Goal: Transaction & Acquisition: Purchase product/service

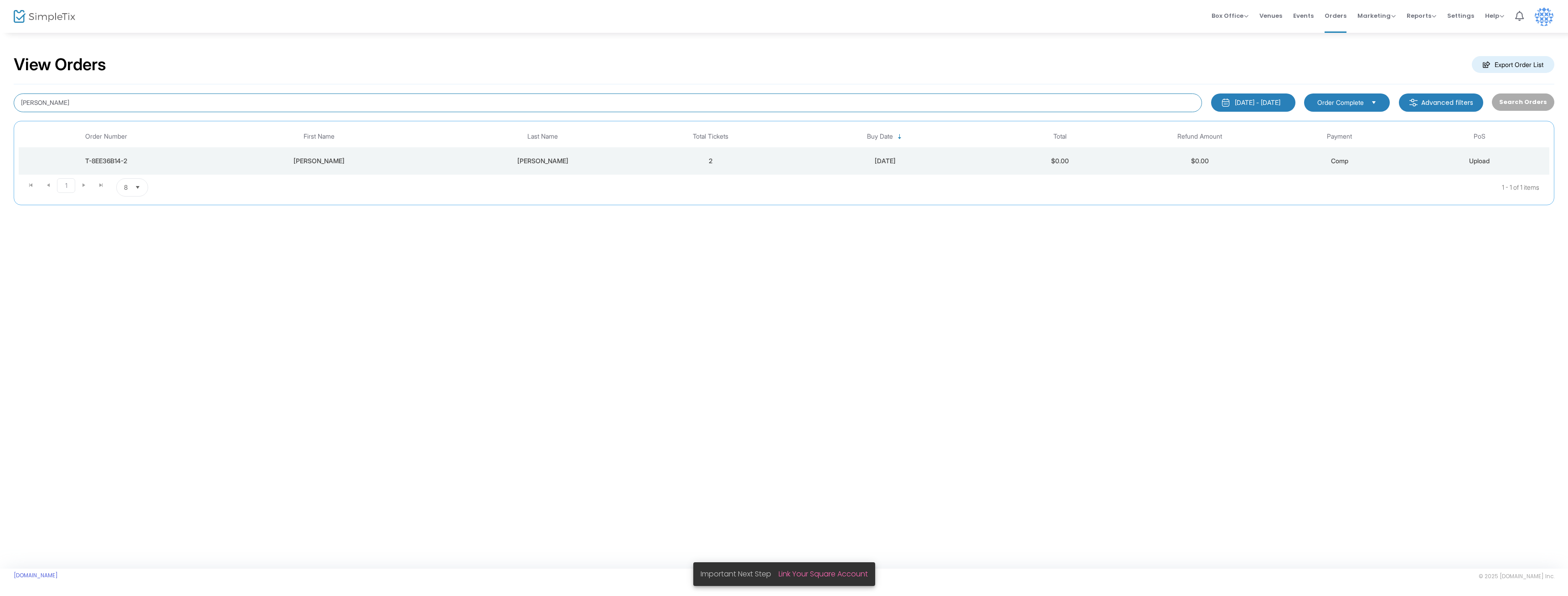
drag, startPoint x: 43, startPoint y: 105, endPoint x: 0, endPoint y: 107, distance: 43.0
click at [0, 107] on div "View Orders Export Order List [PERSON_NAME] [DATE] - [DATE] Last 30 Days [DATE]…" at bounding box center [784, 134] width 1568 height 205
click at [29, 103] on input "[PERSON_NAME]" at bounding box center [607, 103] width 1188 height 19
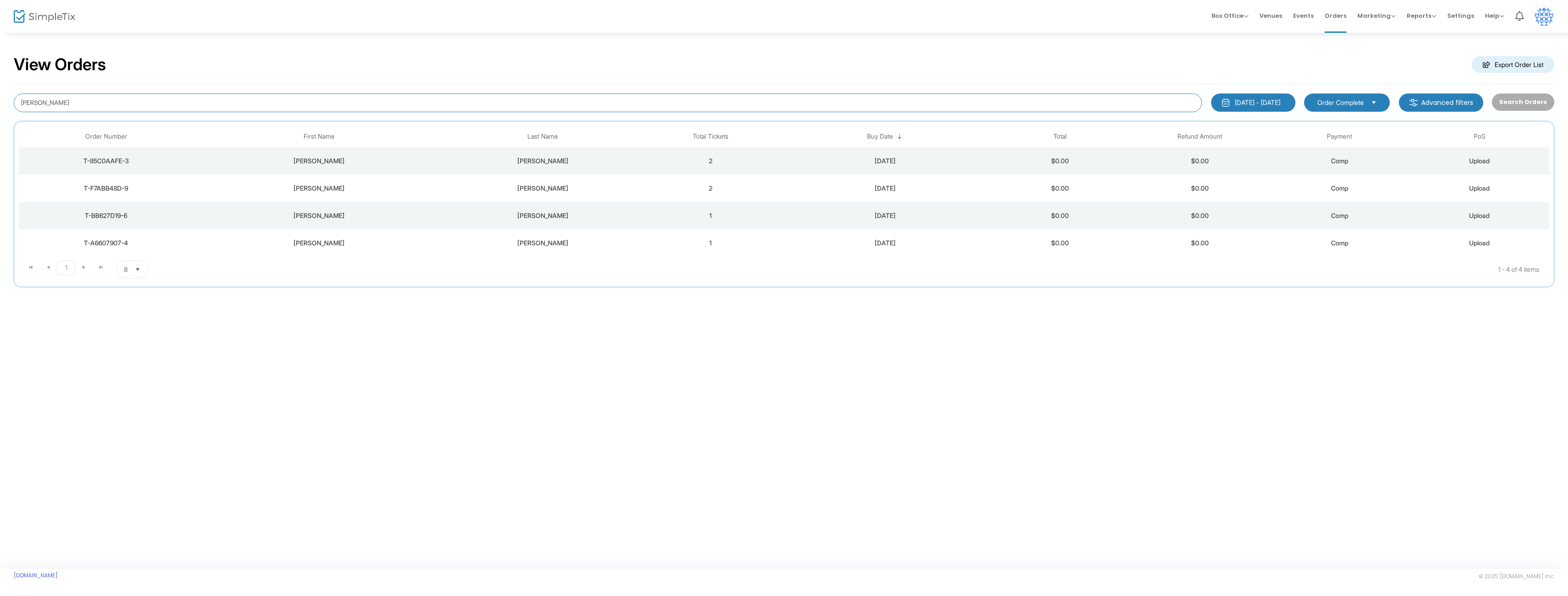
click at [23, 103] on input "[PERSON_NAME]" at bounding box center [607, 103] width 1188 height 19
type input "[PERSON_NAME]"
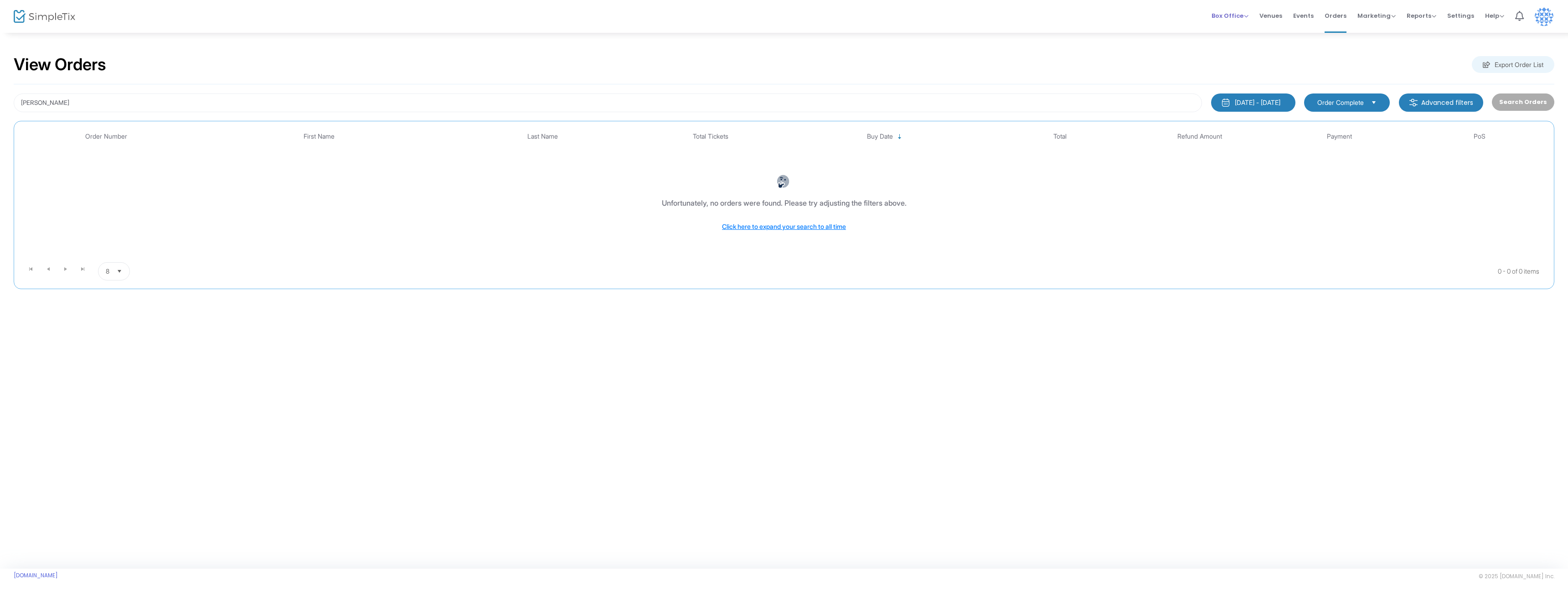
click at [1246, 12] on span "Box Office" at bounding box center [1230, 16] width 37 height 9
click at [1238, 24] on li "Sell Tickets" at bounding box center [1244, 23] width 65 height 18
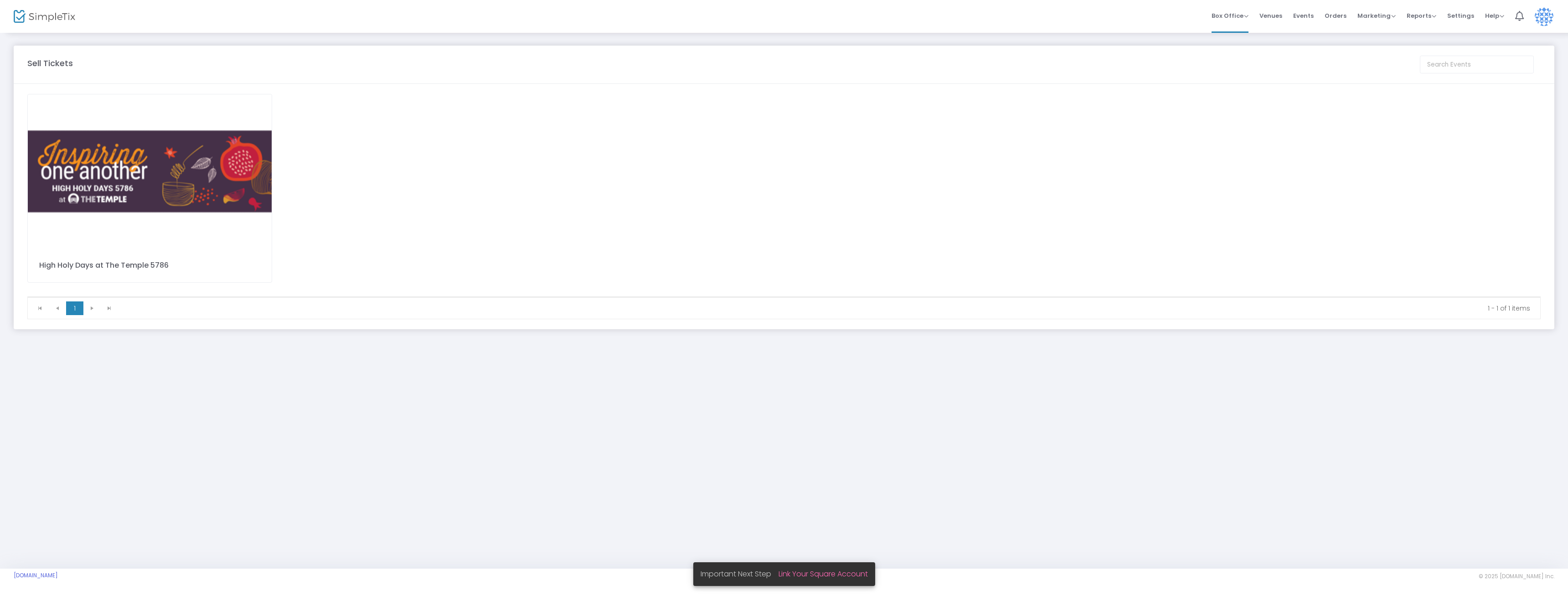
click at [135, 174] on img at bounding box center [150, 171] width 244 height 154
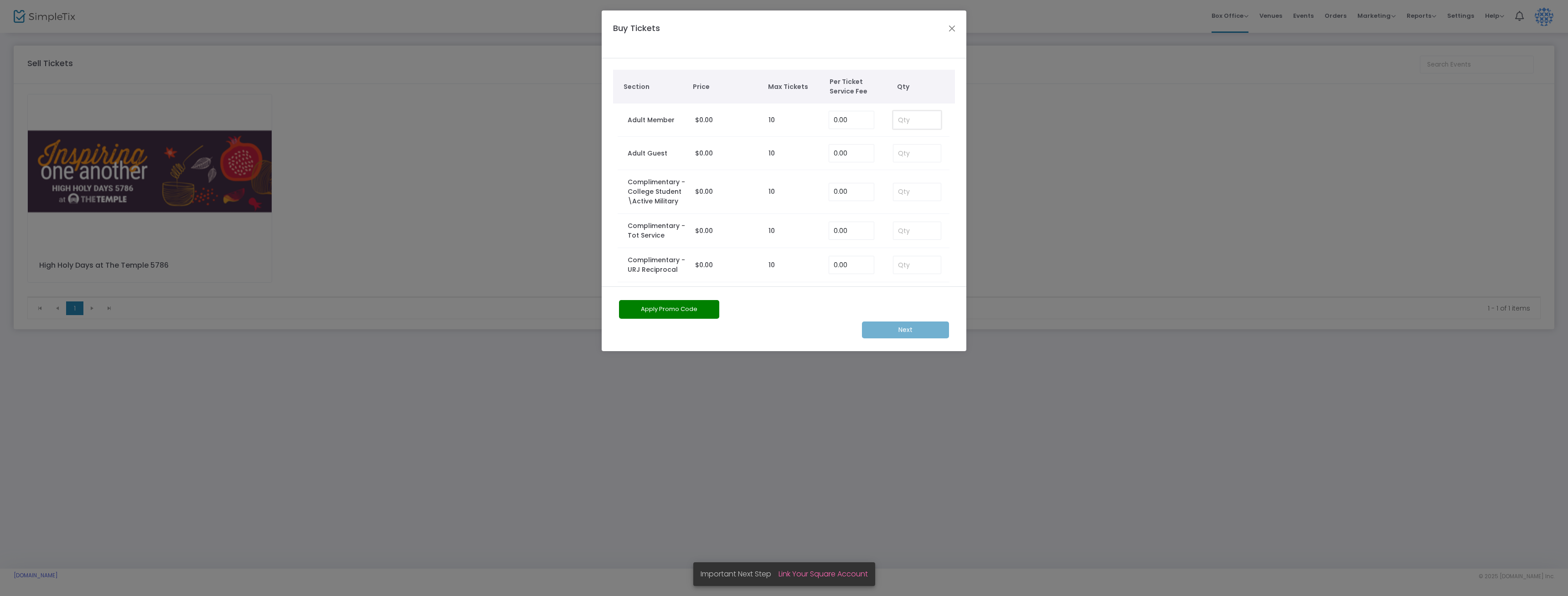
click at [903, 119] on input at bounding box center [917, 120] width 47 height 17
type input "1"
click at [894, 332] on m-button "Next" at bounding box center [905, 330] width 87 height 17
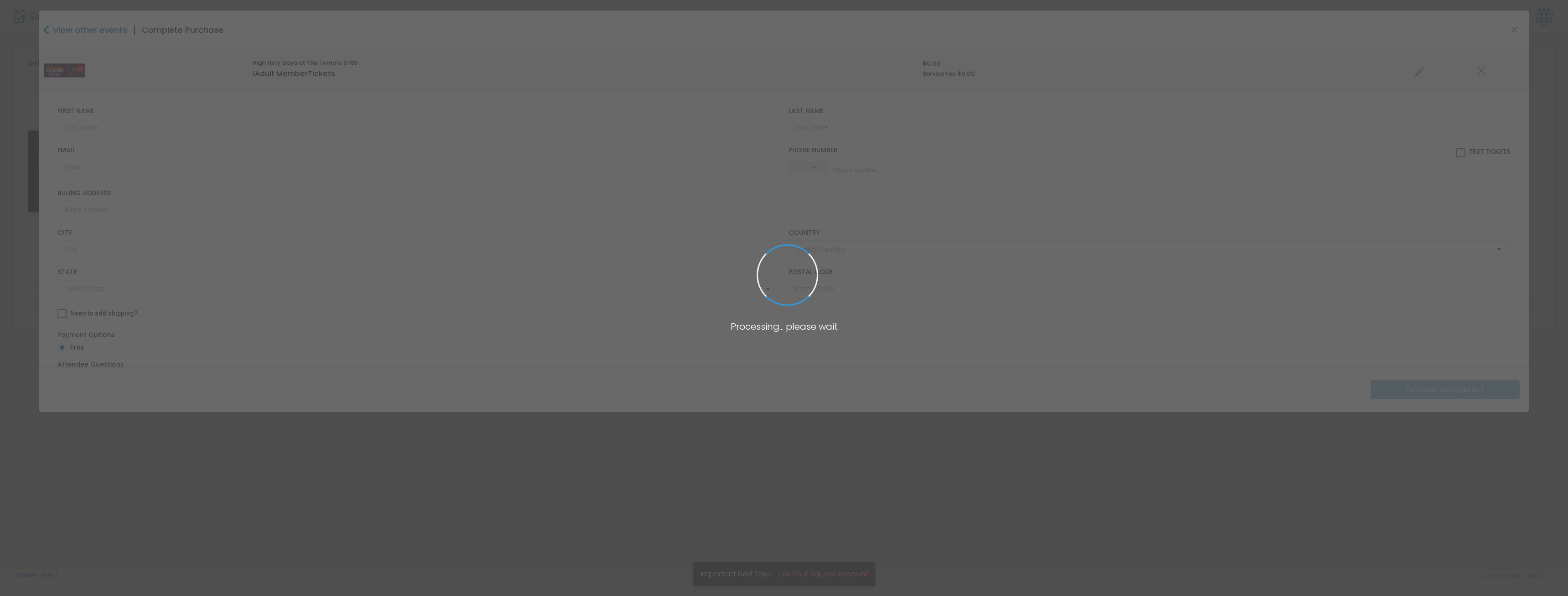
type input "[GEOGRAPHIC_DATA]"
type input "[US_STATE]"
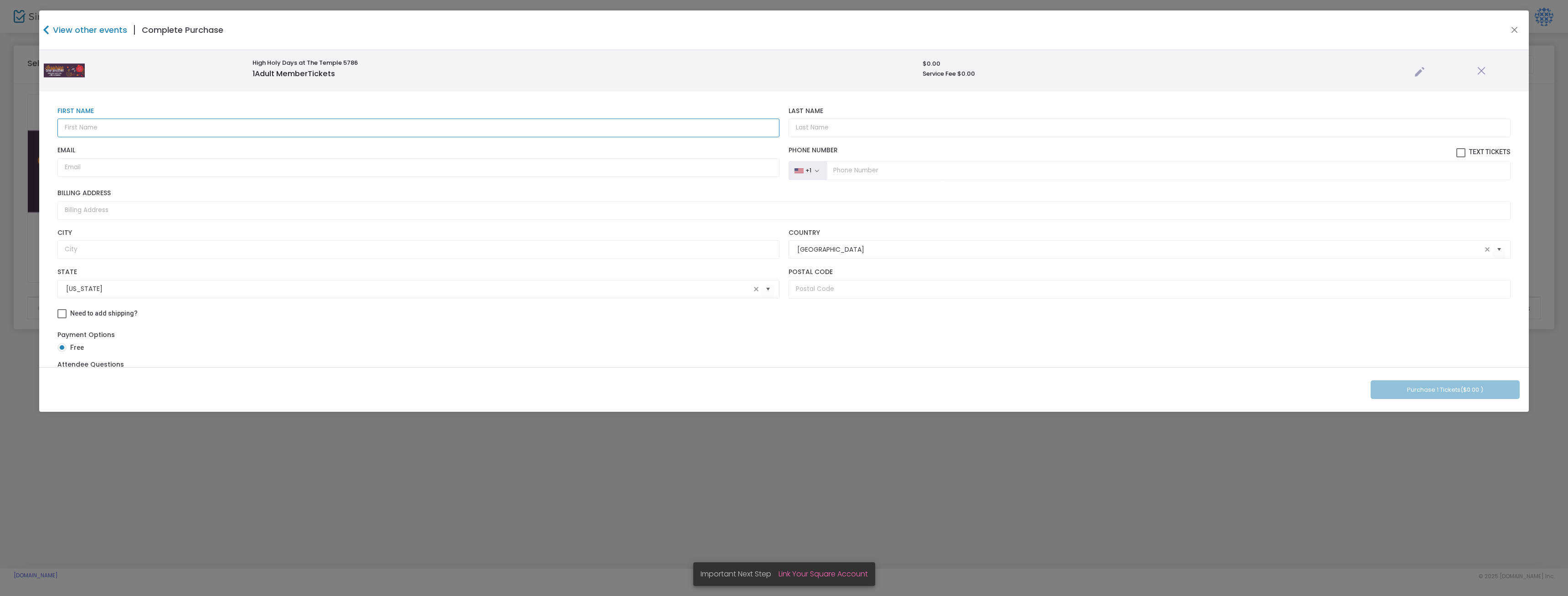
click at [192, 128] on input "text" at bounding box center [418, 128] width 722 height 19
type input "[PERSON_NAME]"
paste input "[EMAIL_ADDRESS][DOMAIN_NAME]"
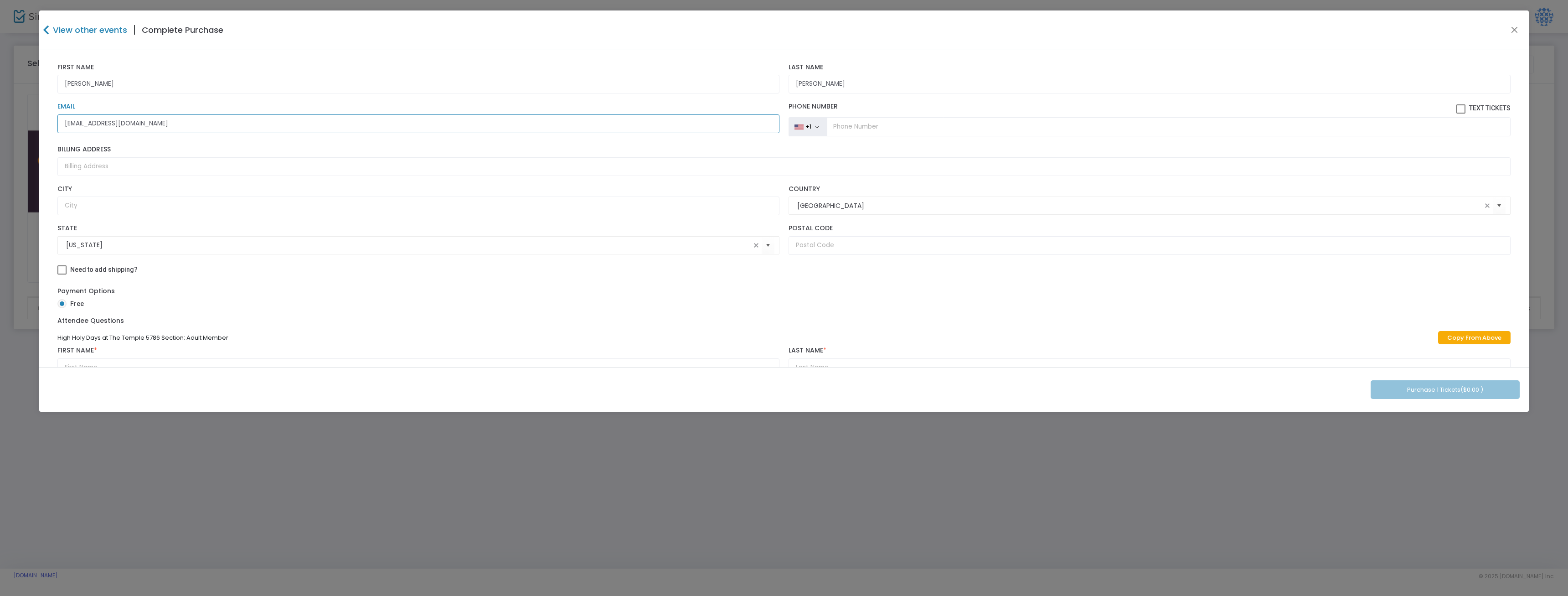
scroll to position [81, 0]
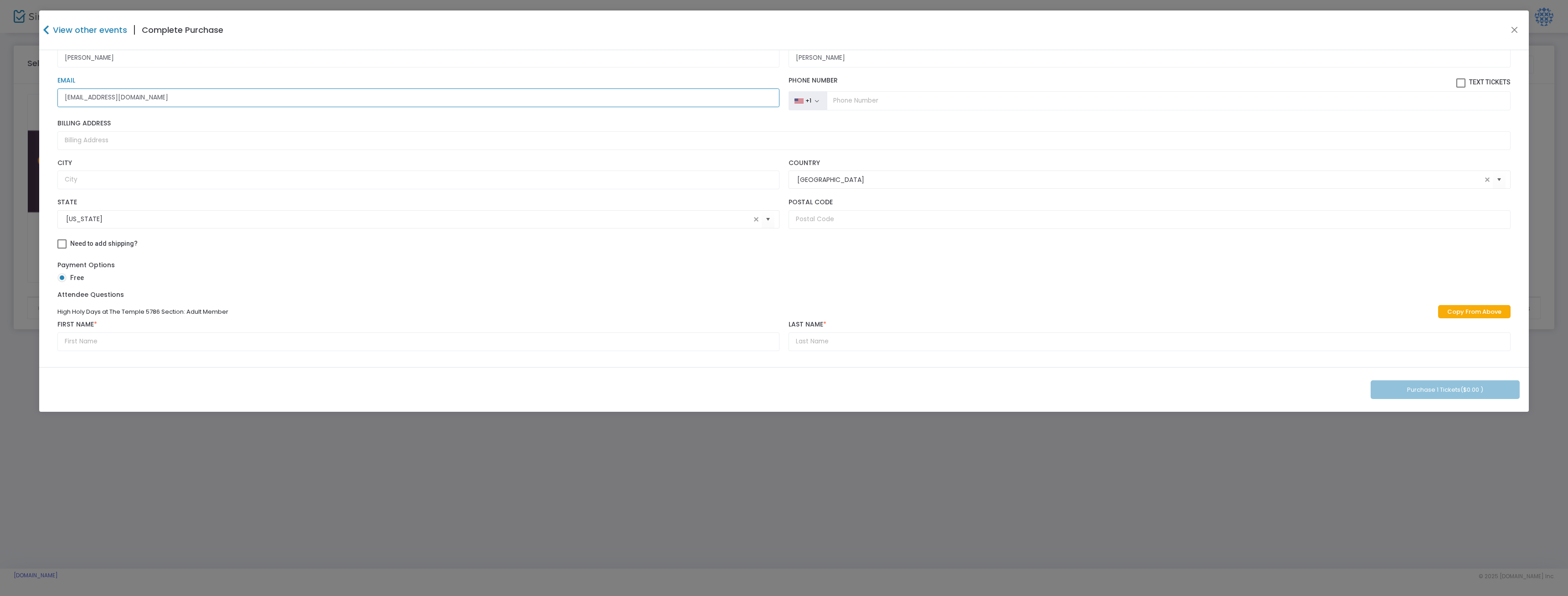
type input "[EMAIL_ADDRESS][DOMAIN_NAME]"
click at [1463, 312] on link "Copy From Above" at bounding box center [1474, 312] width 72 height 13
type input "[PERSON_NAME]"
click at [1448, 388] on button "Purchase 1 Tickets ($0.00 )" at bounding box center [1445, 390] width 149 height 19
